Goal: Information Seeking & Learning: Learn about a topic

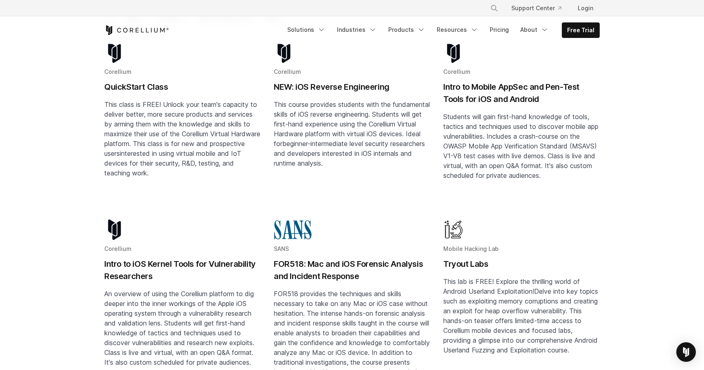
scroll to position [148, 0]
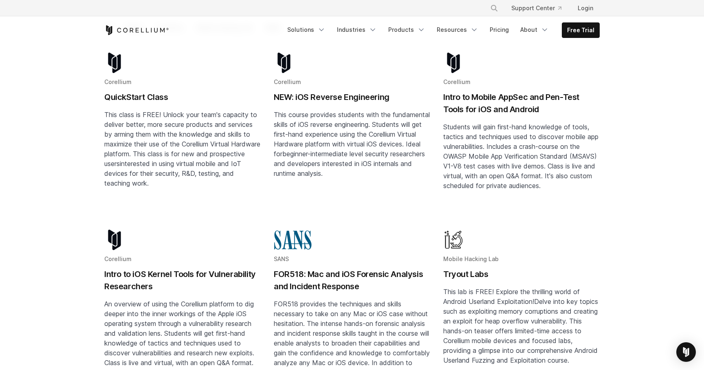
click at [457, 91] on h2 "Intro to Mobile AppSec and Pen-Test Tools for iOS and Android" at bounding box center [521, 103] width 157 height 24
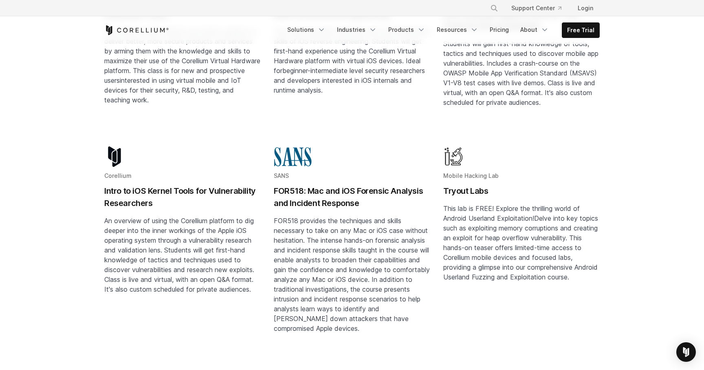
scroll to position [236, 0]
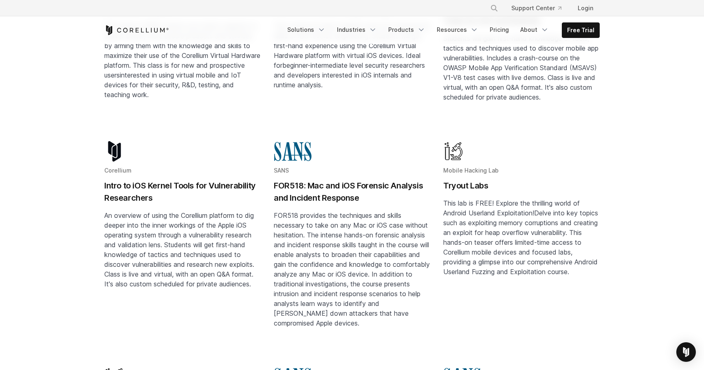
click at [195, 230] on span "An overview of using the Corellium platform to dig deeper into the inner workin…" at bounding box center [179, 249] width 150 height 77
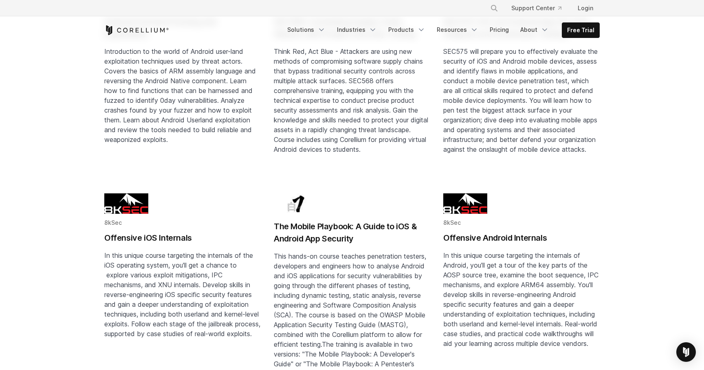
scroll to position [637, 0]
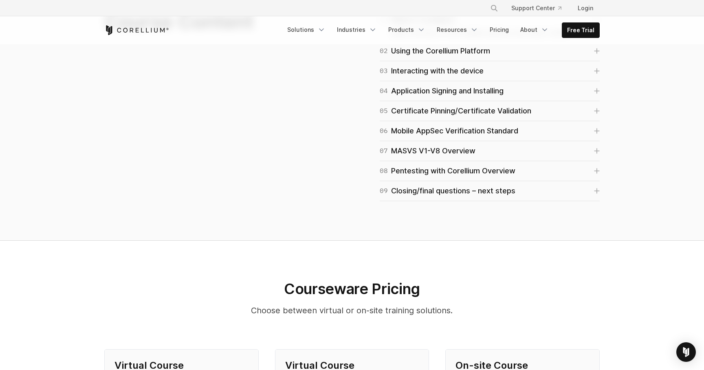
scroll to position [585, 0]
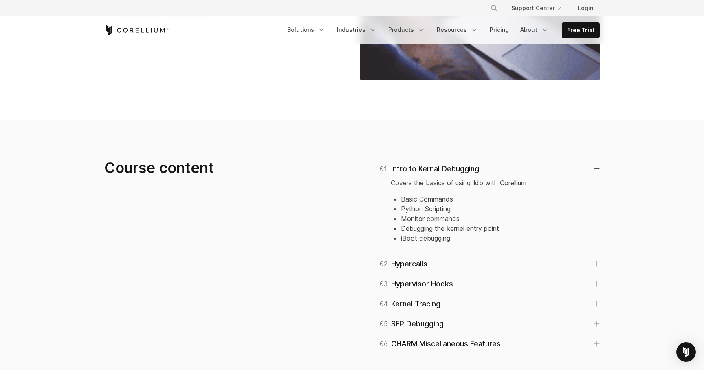
scroll to position [465, 0]
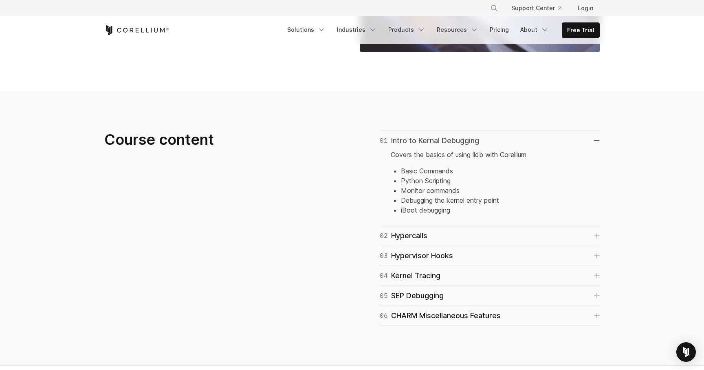
click at [593, 140] on link "01 Intro to Kernal Debugging" at bounding box center [490, 140] width 220 height 11
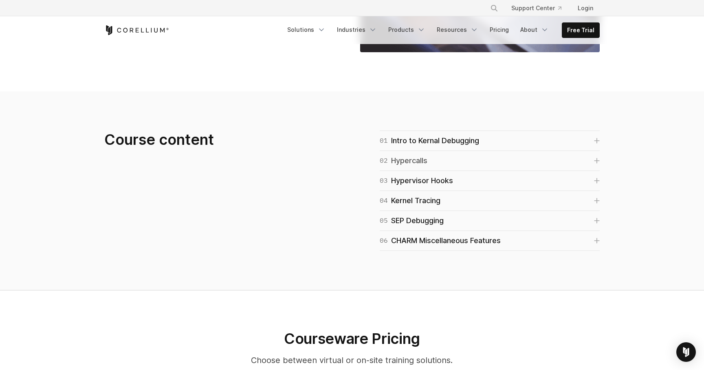
click at [586, 161] on link "02 Hypercalls" at bounding box center [490, 160] width 220 height 11
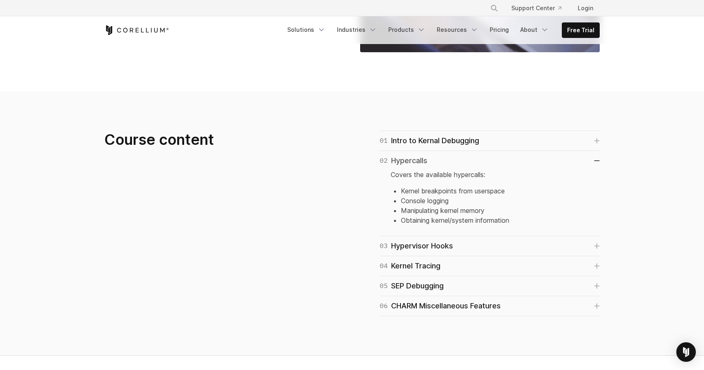
click at [585, 161] on link "02 Hypercalls" at bounding box center [490, 160] width 220 height 11
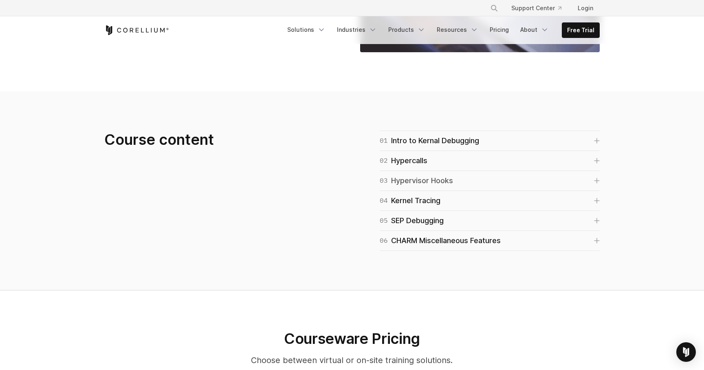
click at [586, 185] on link "03 Hypervisor Hooks" at bounding box center [490, 180] width 220 height 11
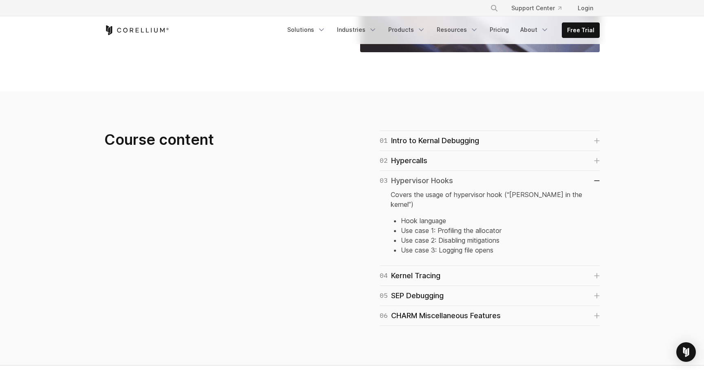
click at [586, 185] on link "03 Hypervisor Hooks" at bounding box center [490, 180] width 220 height 11
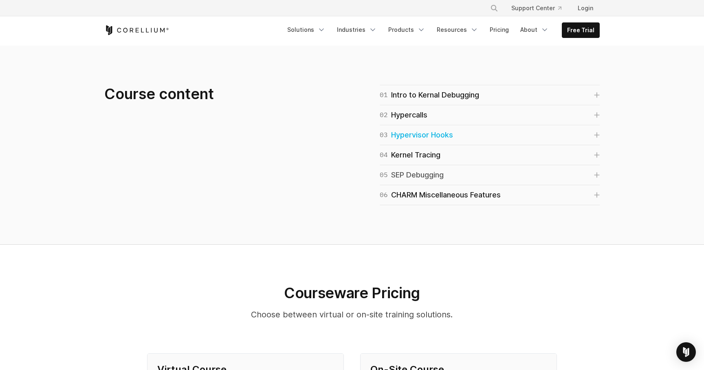
scroll to position [514, 0]
